Goal: Task Accomplishment & Management: Use online tool/utility

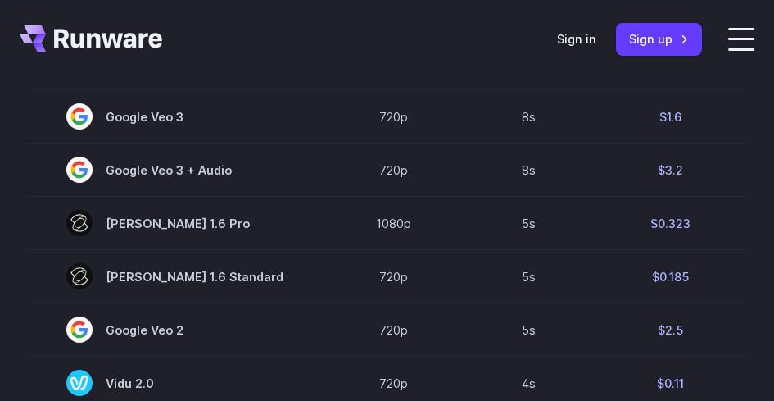
scroll to position [1330, 0]
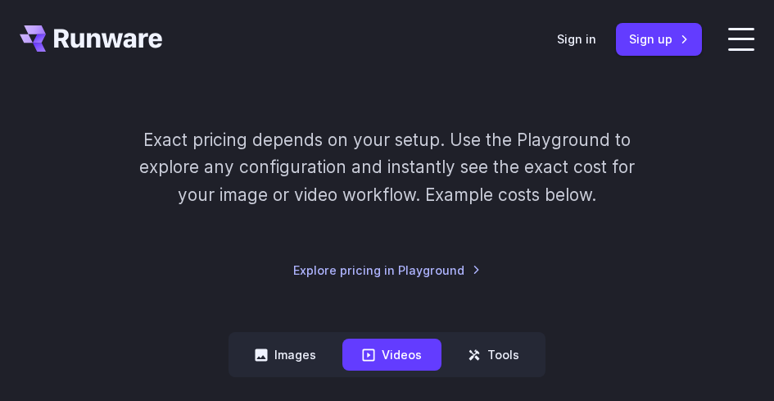
scroll to position [347, 0]
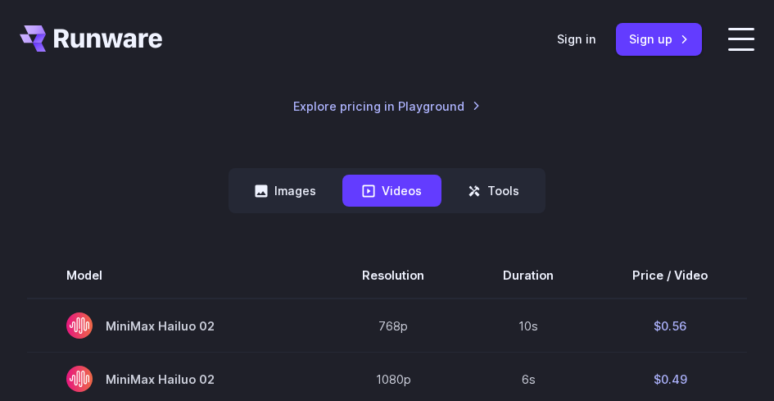
click at [292, 197] on button "Images" at bounding box center [285, 190] width 101 height 32
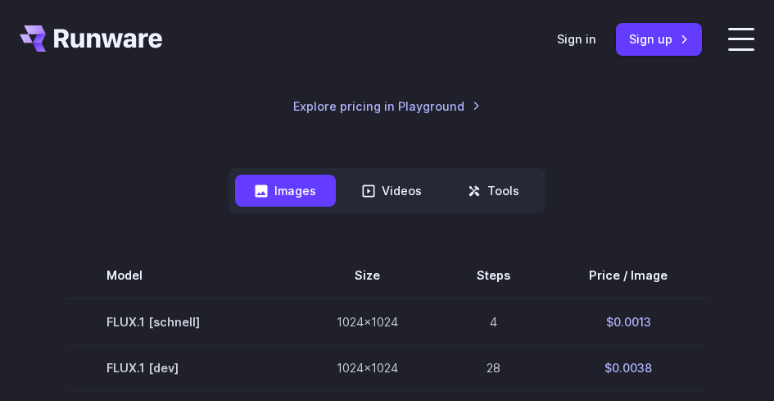
click at [500, 206] on button "Tools" at bounding box center [493, 190] width 91 height 32
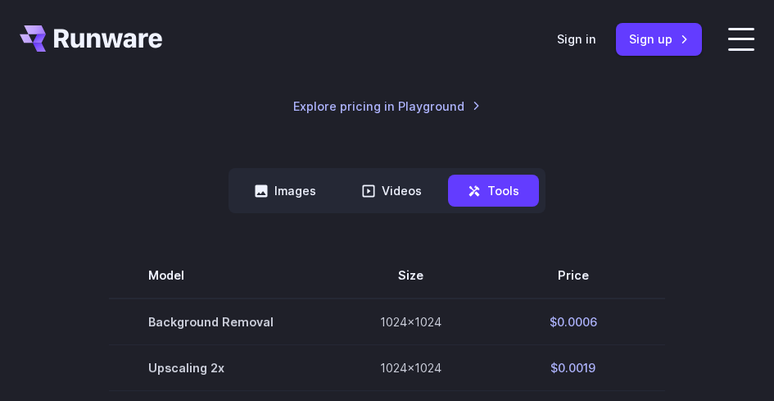
click at [298, 206] on button "Images" at bounding box center [285, 190] width 101 height 32
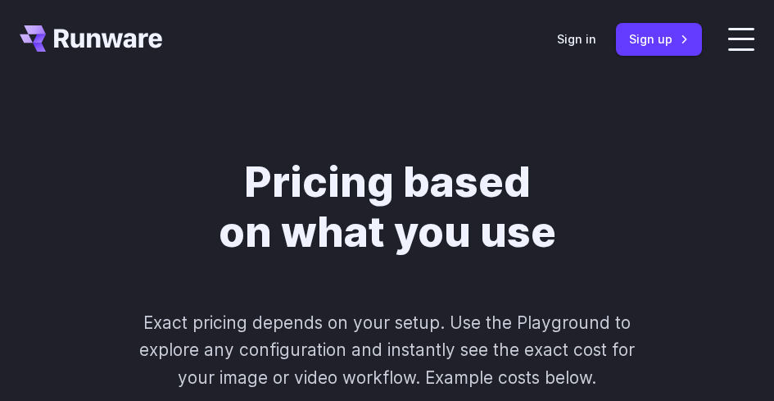
scroll to position [0, 0]
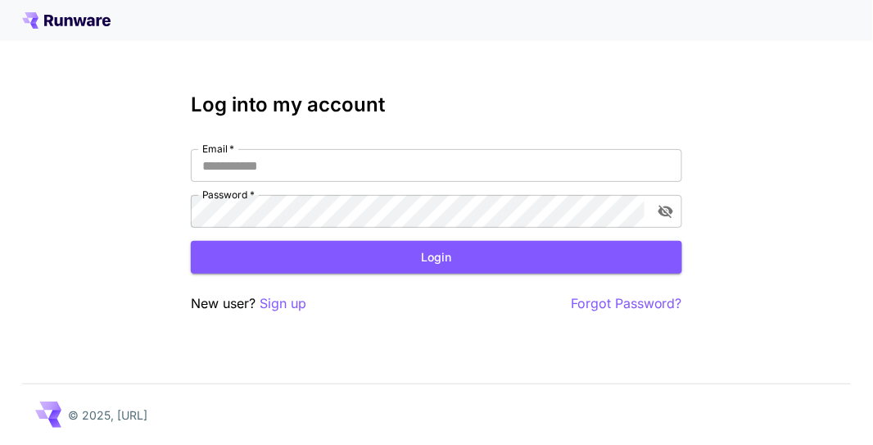
type input "********"
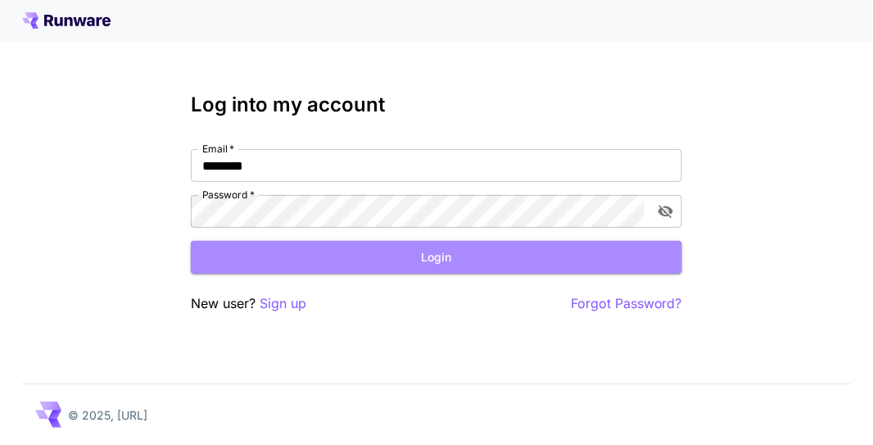
click at [359, 263] on button "Login" at bounding box center [436, 258] width 491 height 34
